Goal: Information Seeking & Learning: Compare options

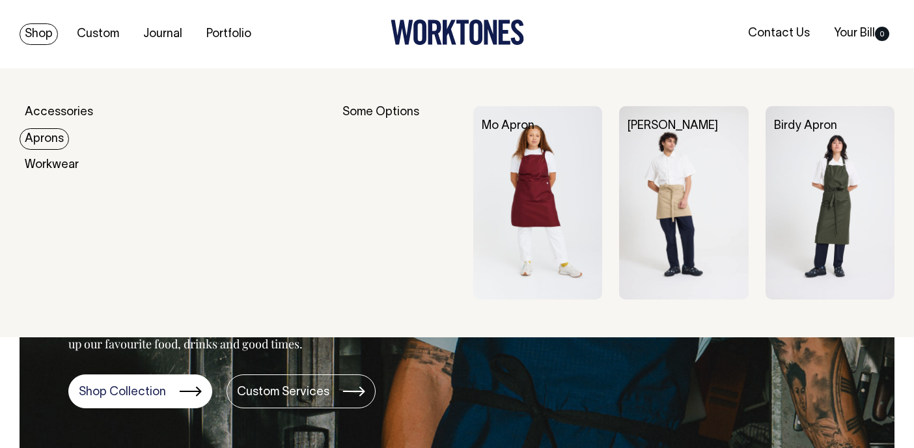
click at [57, 133] on link "Aprons" at bounding box center [44, 138] width 49 height 21
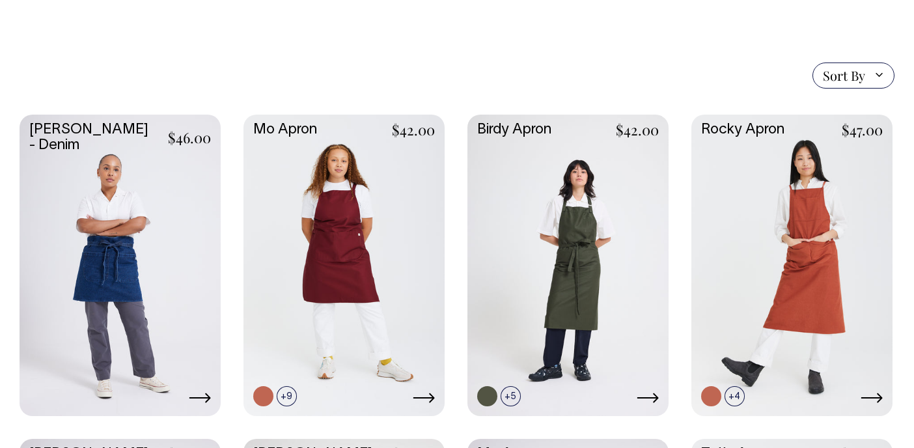
scroll to position [286, 0]
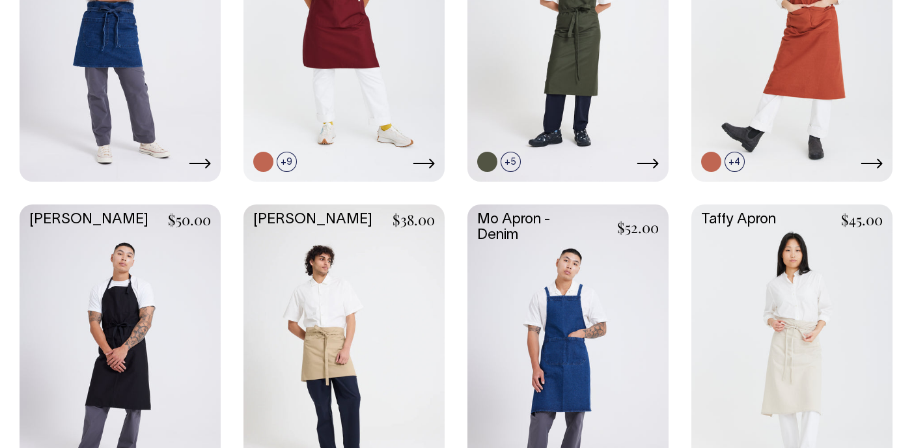
click at [759, 278] on link at bounding box center [792, 354] width 201 height 300
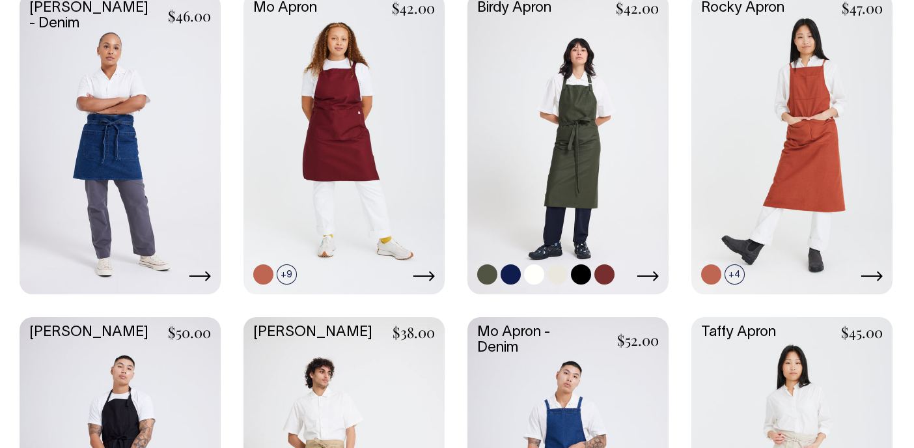
scroll to position [408, 0]
click at [590, 149] on link at bounding box center [568, 143] width 201 height 300
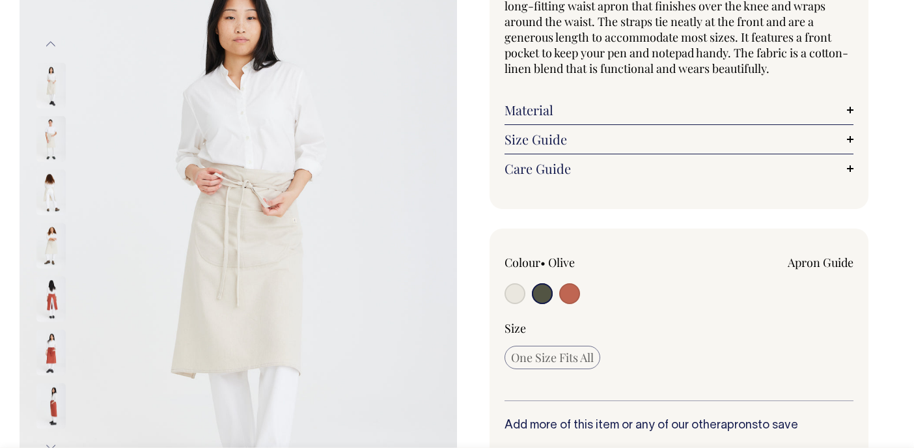
scroll to position [151, 0]
click at [513, 296] on input "radio" at bounding box center [515, 293] width 21 height 21
radio input "true"
radio input "false"
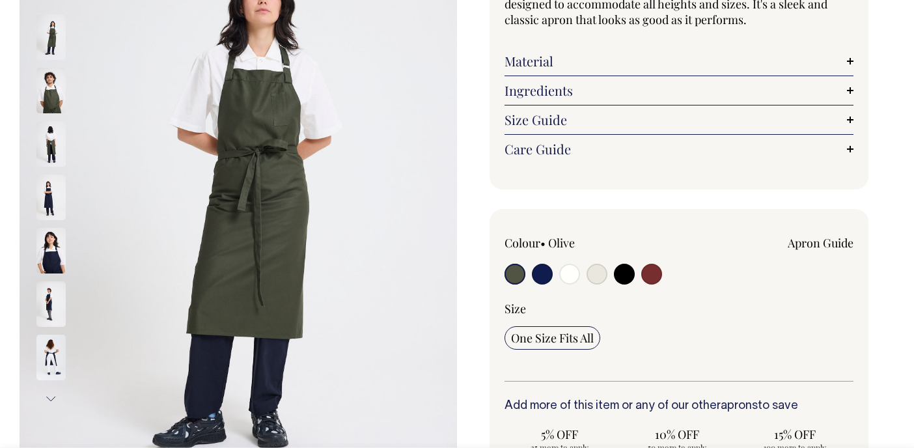
scroll to position [200, 0]
click at [597, 273] on input "radio" at bounding box center [597, 273] width 21 height 21
radio input "true"
select select "Natural"
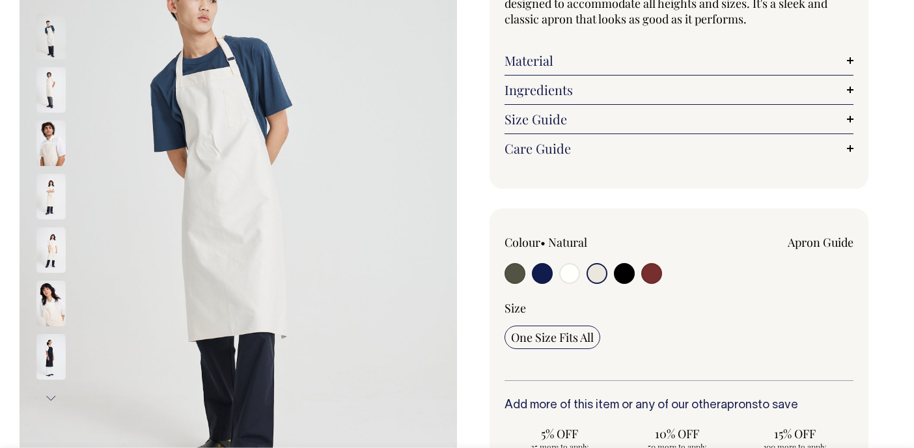
click at [539, 272] on input "radio" at bounding box center [542, 273] width 21 height 21
radio input "true"
select select "Dark Navy"
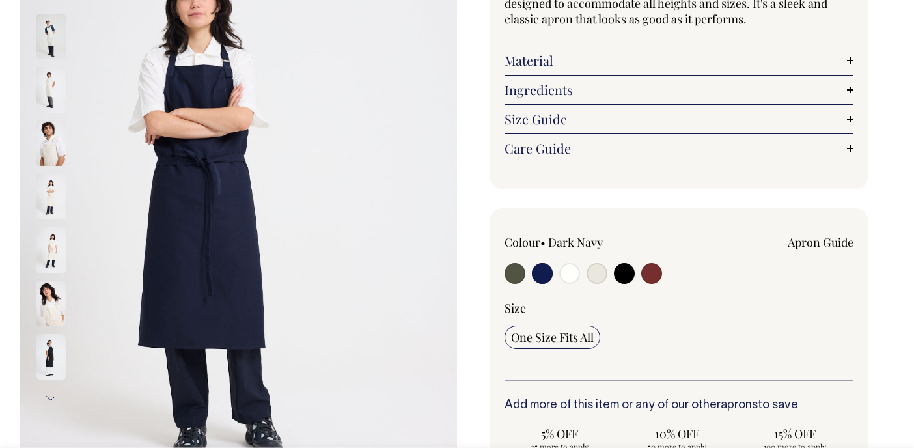
click at [516, 272] on input "radio" at bounding box center [515, 273] width 21 height 21
radio input "true"
select select "Olive"
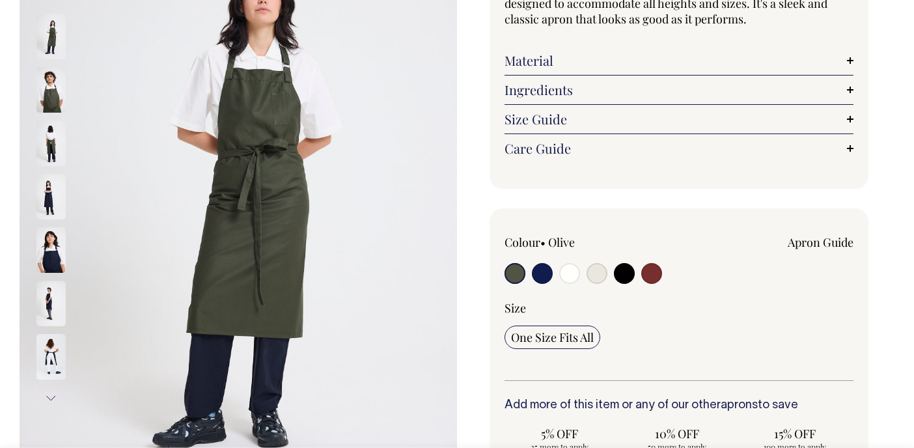
click at [591, 272] on input "radio" at bounding box center [597, 273] width 21 height 21
radio input "true"
select select "Natural"
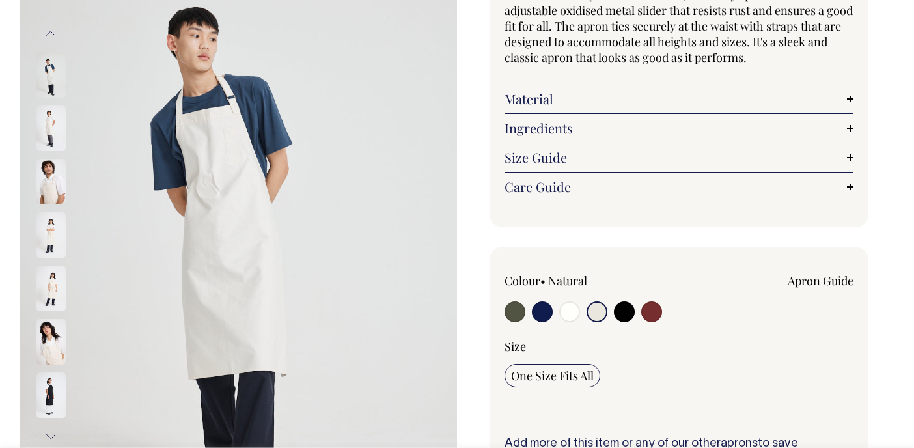
scroll to position [162, 0]
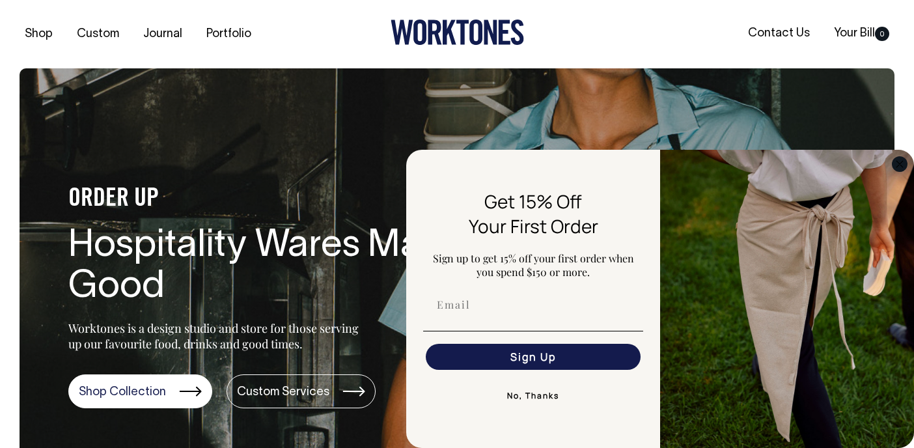
click at [897, 165] on icon "Close dialog" at bounding box center [900, 164] width 7 height 7
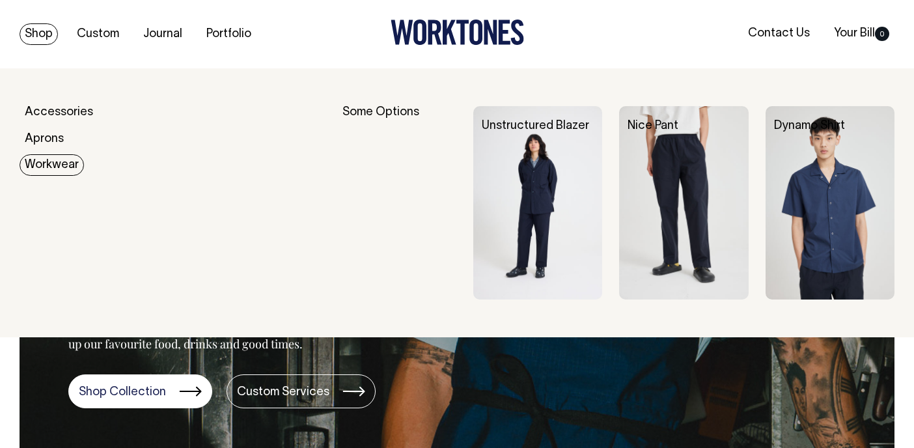
click at [54, 168] on link "Workwear" at bounding box center [52, 164] width 64 height 21
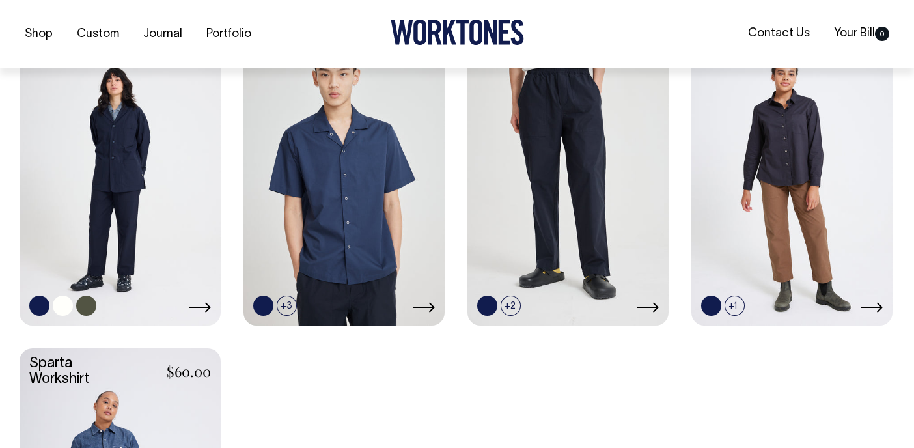
scroll to position [412, 0]
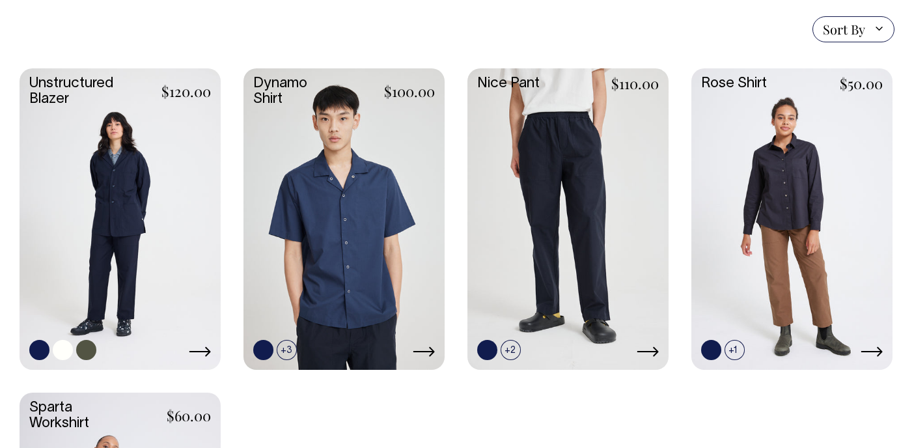
click at [156, 187] on link at bounding box center [120, 218] width 201 height 300
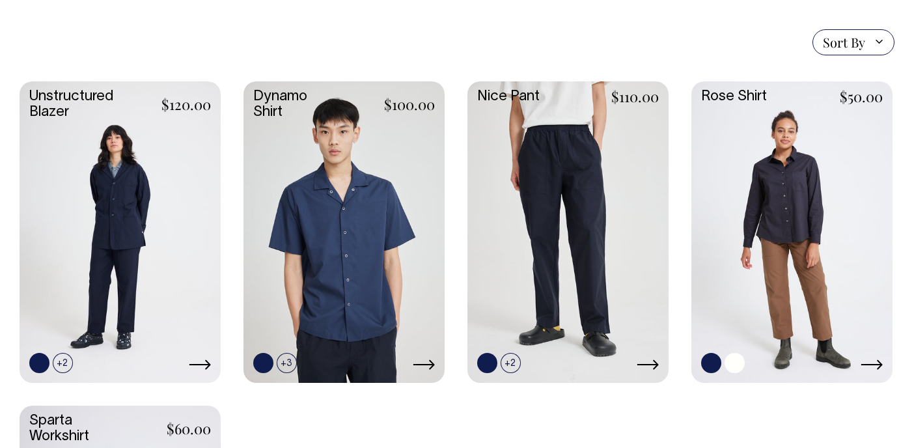
scroll to position [354, 0]
click at [333, 360] on link at bounding box center [334, 363] width 20 height 20
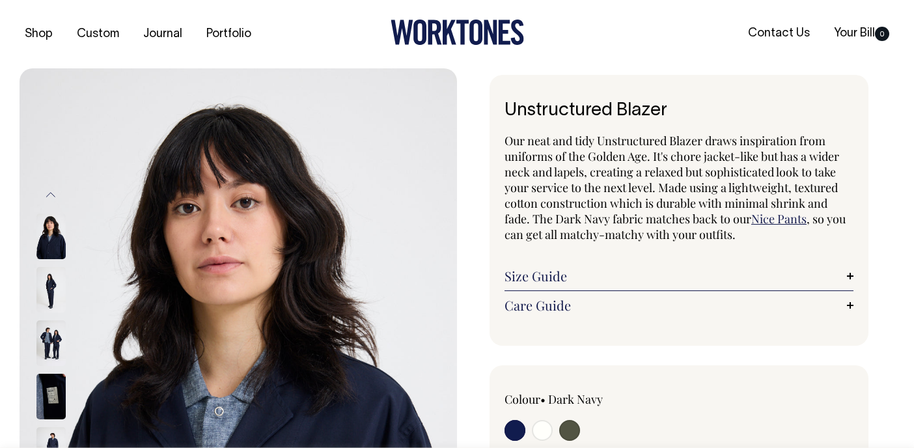
click at [543, 429] on input "radio" at bounding box center [542, 430] width 21 height 21
radio input "true"
select select "Off-White"
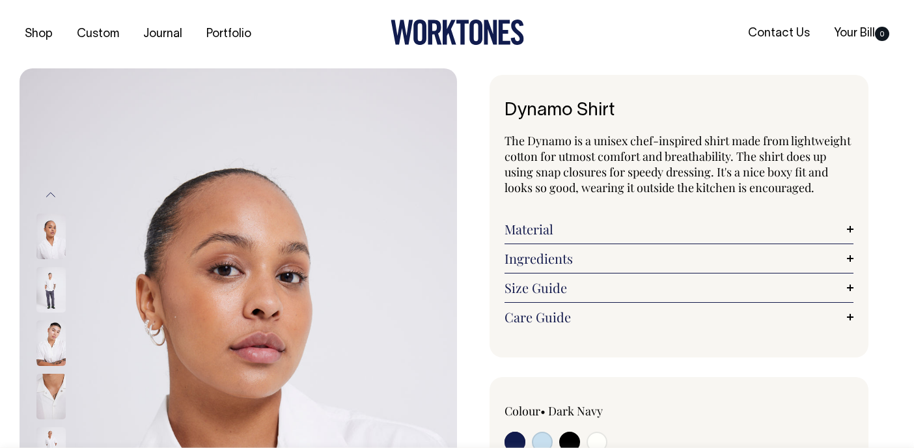
radio input "true"
select select "Off-White"
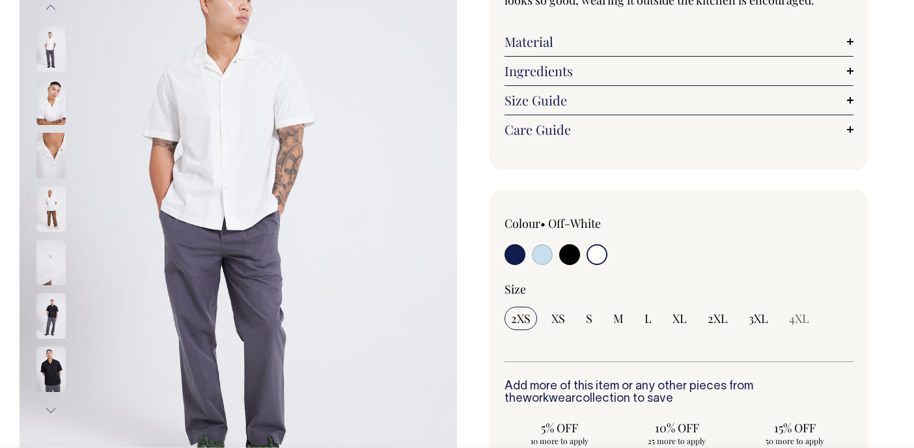
scroll to position [188, 0]
click at [62, 312] on img at bounding box center [50, 315] width 29 height 46
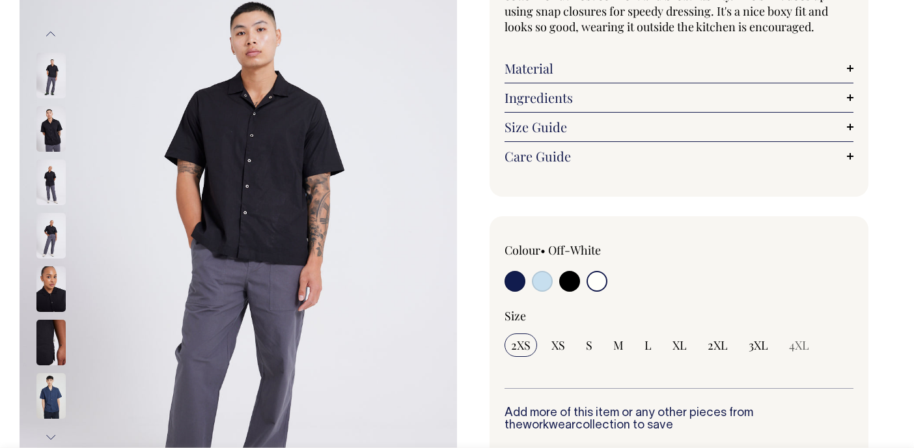
scroll to position [162, 0]
click at [543, 277] on input "radio" at bounding box center [542, 280] width 21 height 21
radio input "true"
select select "True Blue"
